Goal: Use online tool/utility: Use online tool/utility

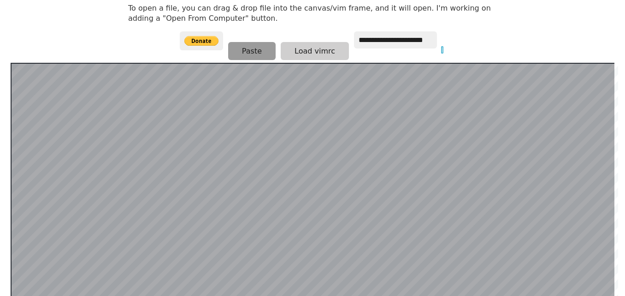
scroll to position [179, 0]
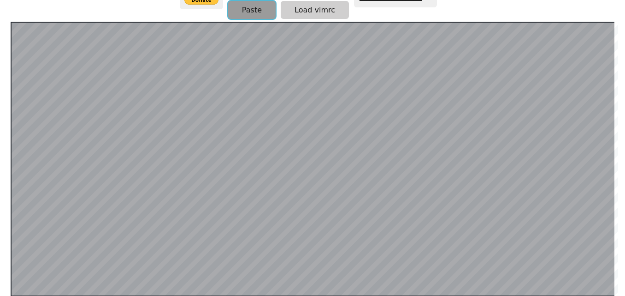
click at [240, 16] on button "Paste" at bounding box center [251, 10] width 47 height 18
click at [246, 8] on button "Paste" at bounding box center [251, 9] width 47 height 18
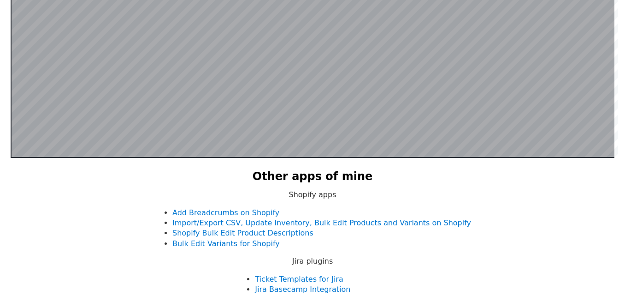
scroll to position [272, 0]
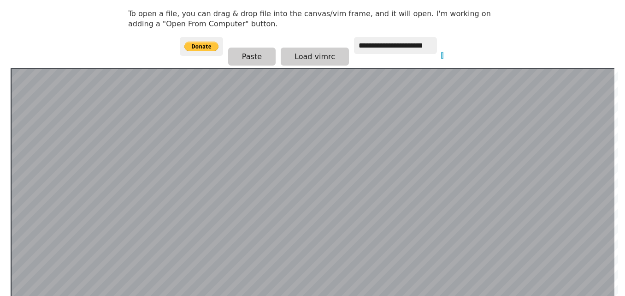
scroll to position [179, 0]
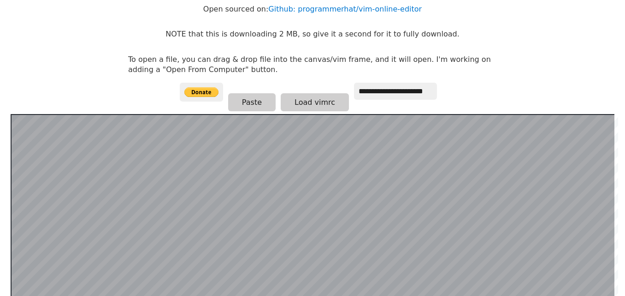
click at [464, 62] on p "To open a file, you can drag & drop file into the canvas/vim frame, and it will…" at bounding box center [312, 64] width 369 height 21
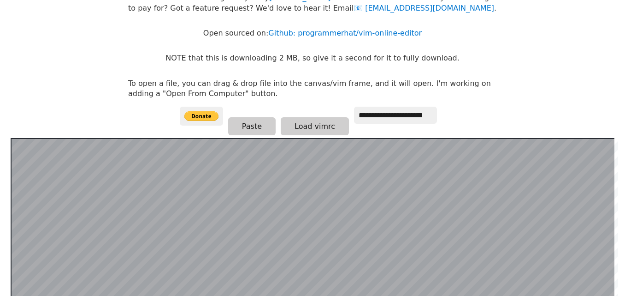
scroll to position [0, 0]
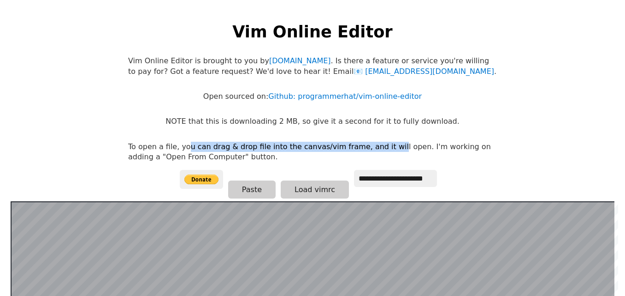
drag, startPoint x: 294, startPoint y: 148, endPoint x: 395, endPoint y: 148, distance: 101.0
click at [392, 148] on p "To open a file, you can drag & drop file into the canvas/vim frame, and it will…" at bounding box center [312, 152] width 369 height 21
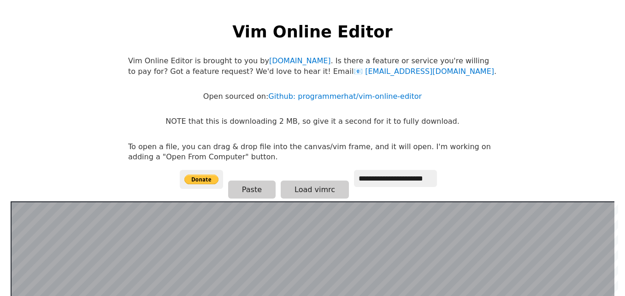
click at [395, 148] on p "To open a file, you can drag & drop file into the canvas/vim frame, and it will…" at bounding box center [312, 152] width 369 height 21
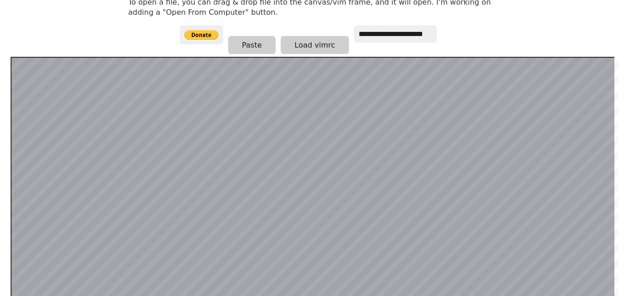
scroll to position [138, 0]
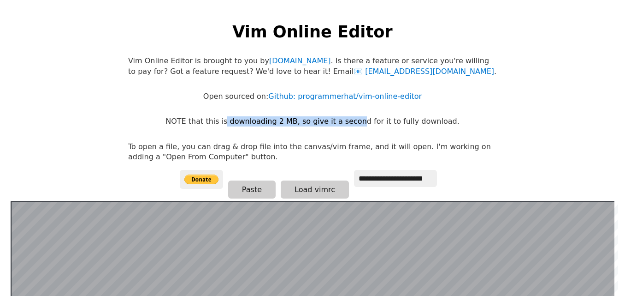
drag, startPoint x: 262, startPoint y: 122, endPoint x: 377, endPoint y: 119, distance: 114.9
click at [369, 119] on p "NOTE that this is downloading 2 MB, so give it a second for it to fully downloa…" at bounding box center [313, 121] width 294 height 10
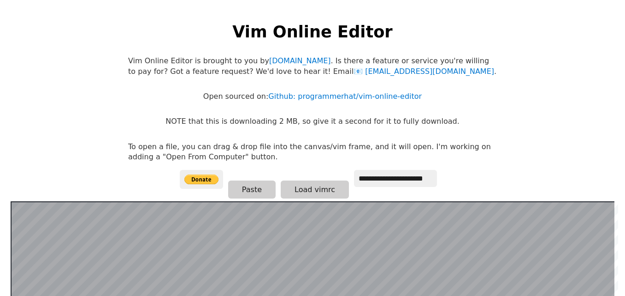
click at [381, 119] on p "NOTE that this is downloading 2 MB, so give it a second for it to fully downloa…" at bounding box center [313, 121] width 294 height 10
drag, startPoint x: 404, startPoint y: 119, endPoint x: 450, endPoint y: 116, distance: 46.2
click at [443, 116] on body "**********" at bounding box center [313, 157] width 378 height 296
click at [450, 116] on body "**********" at bounding box center [313, 157] width 378 height 296
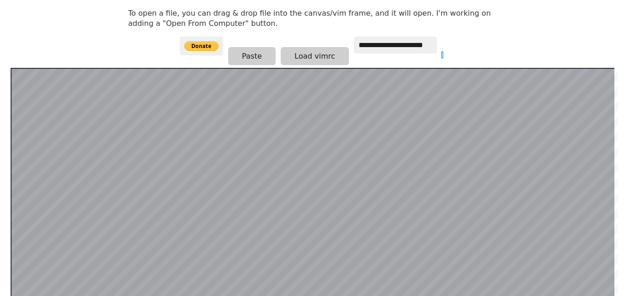
scroll to position [179, 0]
